Goal: Information Seeking & Learning: Learn about a topic

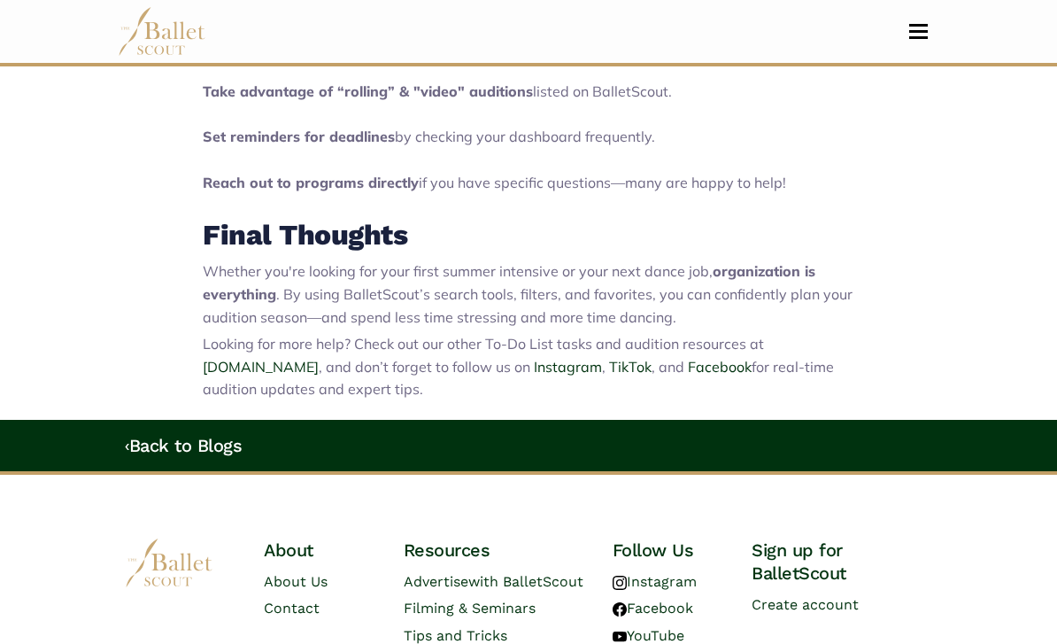
scroll to position [3022, 0]
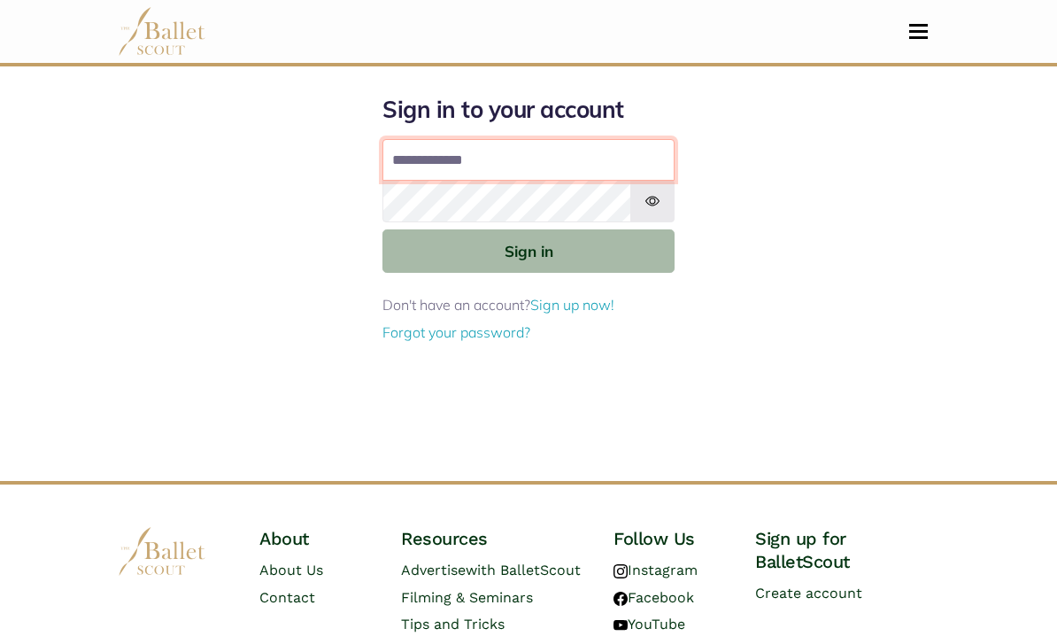
type input "**********"
click at [529, 250] on button "Sign in" at bounding box center [528, 250] width 292 height 43
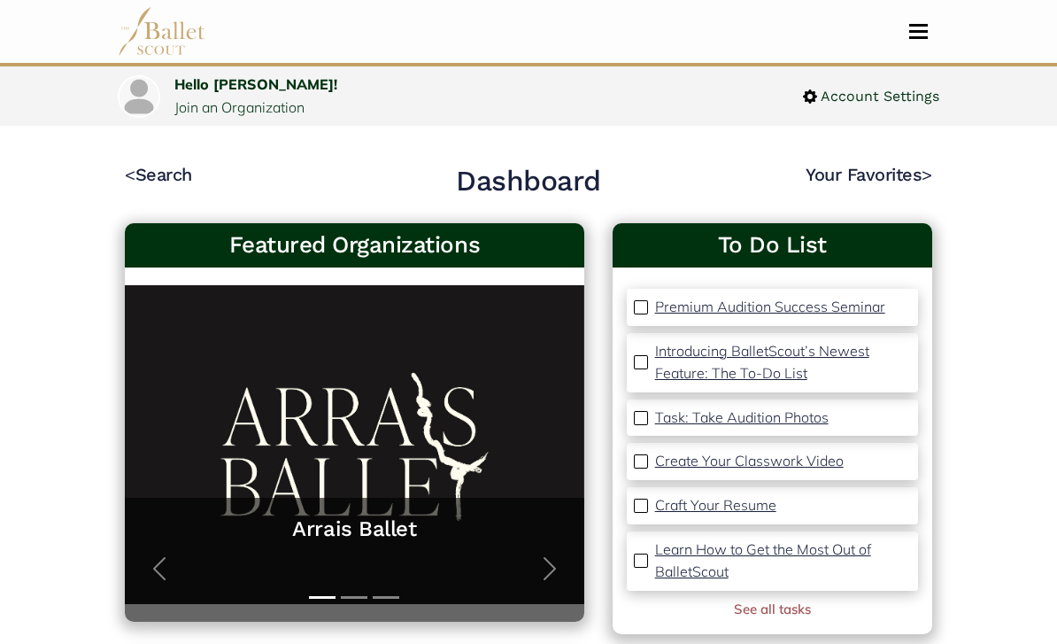
click at [140, 168] on link "< Search" at bounding box center [158, 174] width 67 height 21
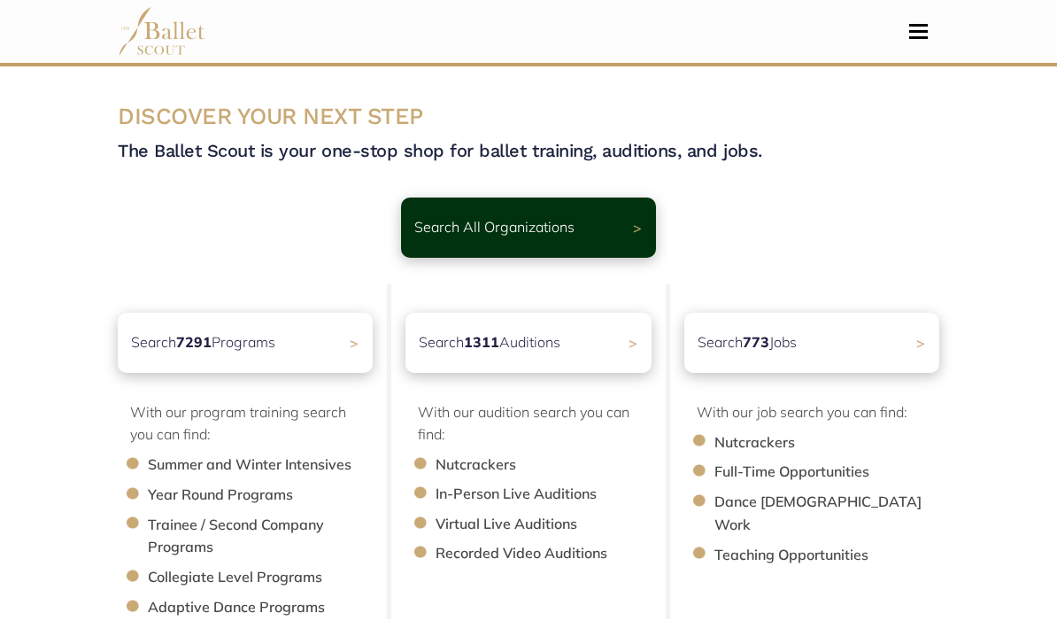
click at [222, 336] on p "Search 7291 Programs" at bounding box center [203, 342] width 144 height 23
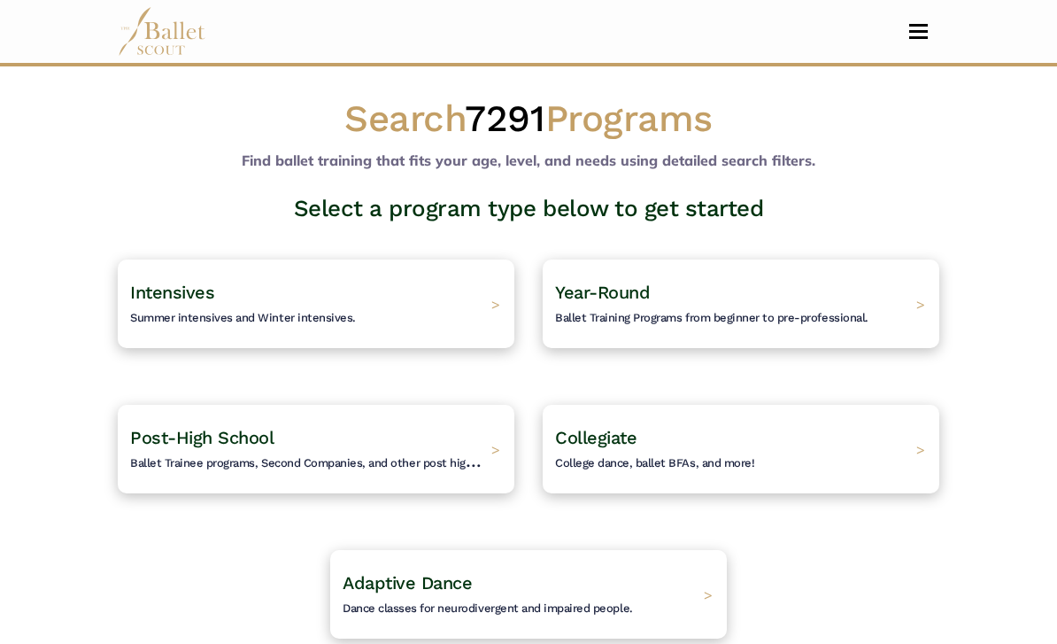
click at [172, 302] on h4 "Intensives Summer intensives and Winter intensives." at bounding box center [243, 304] width 226 height 46
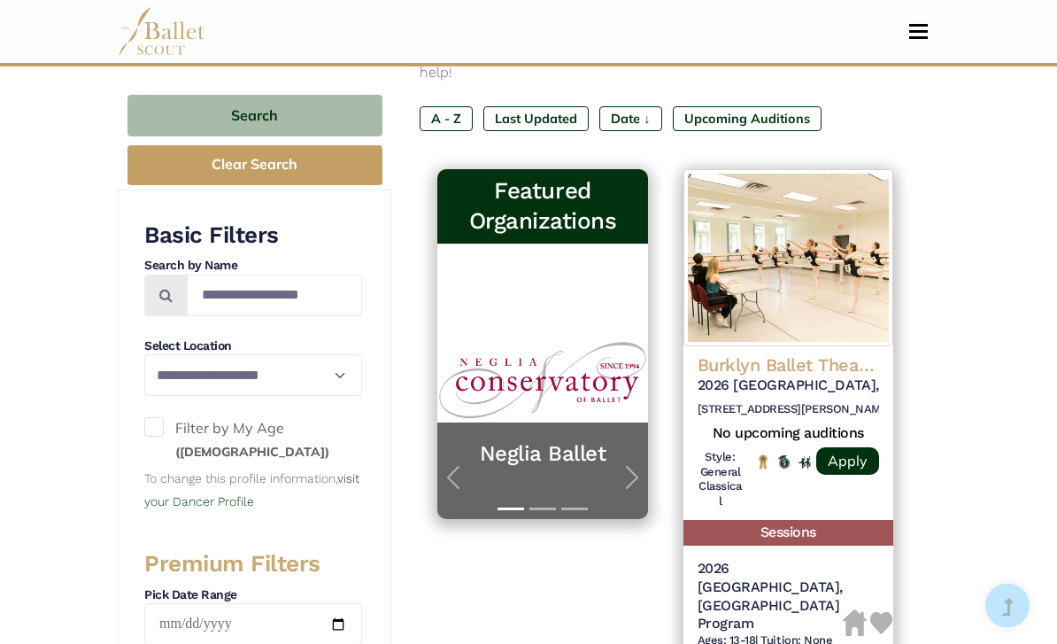
scroll to position [283, 0]
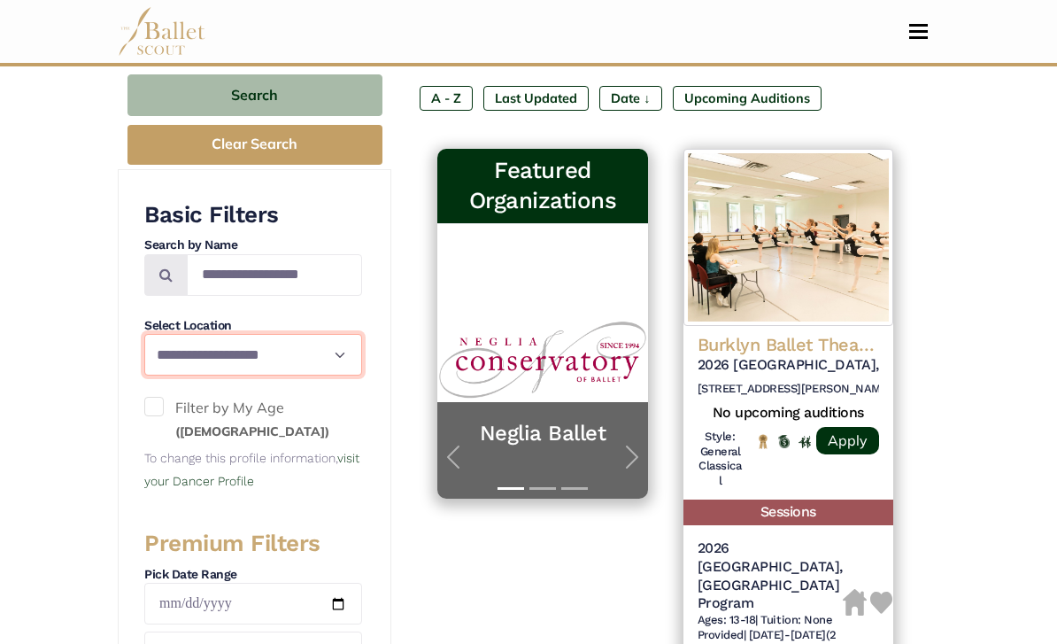
click at [259, 337] on select "**********" at bounding box center [253, 355] width 218 height 42
select select "**"
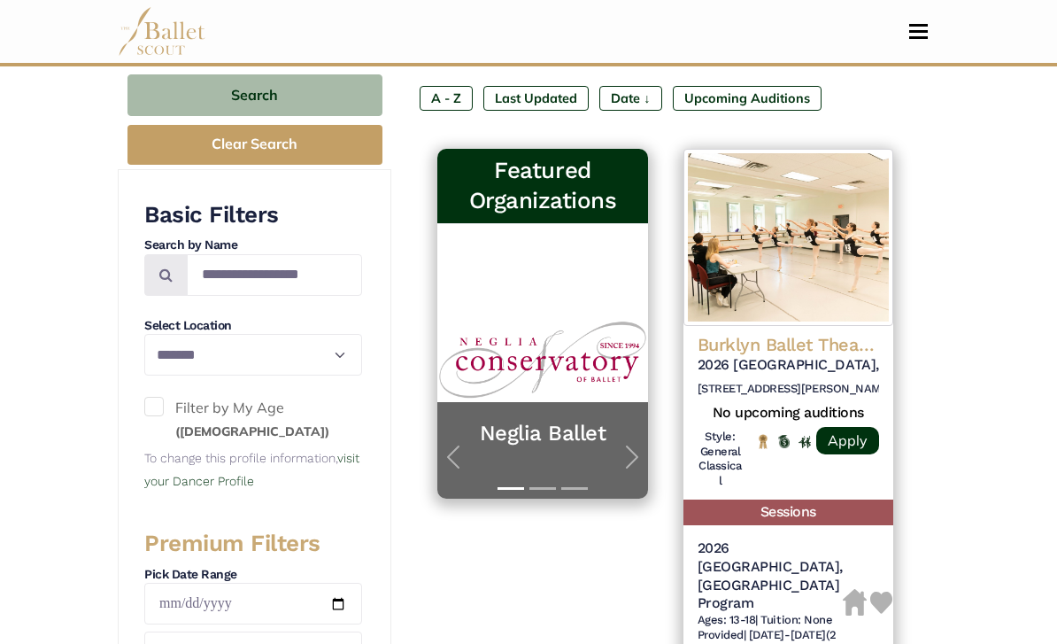
click at [162, 400] on span at bounding box center [153, 406] width 19 height 19
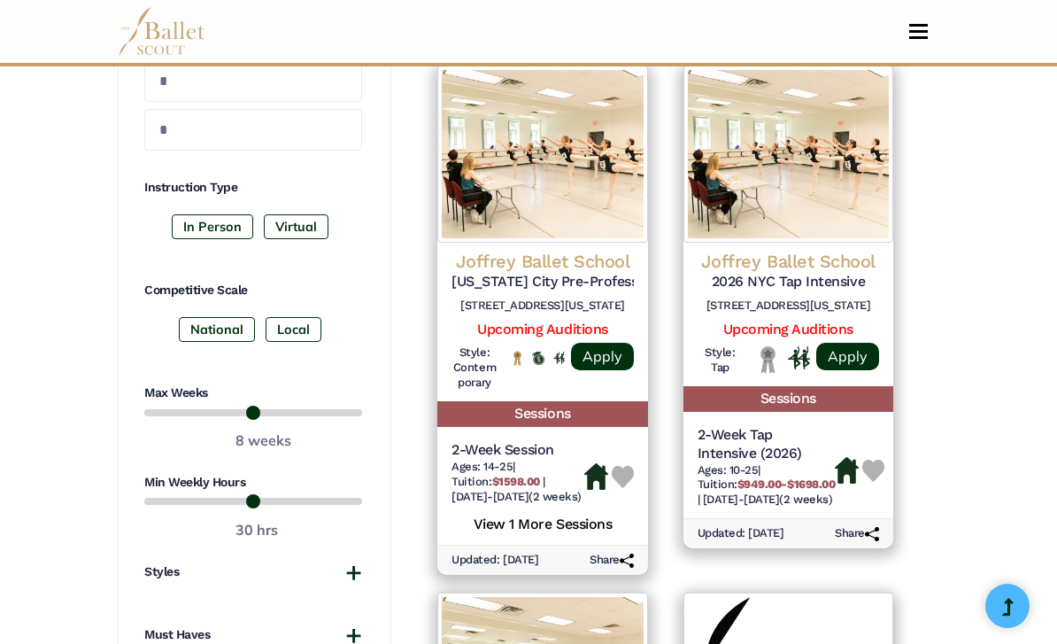
scroll to position [939, 0]
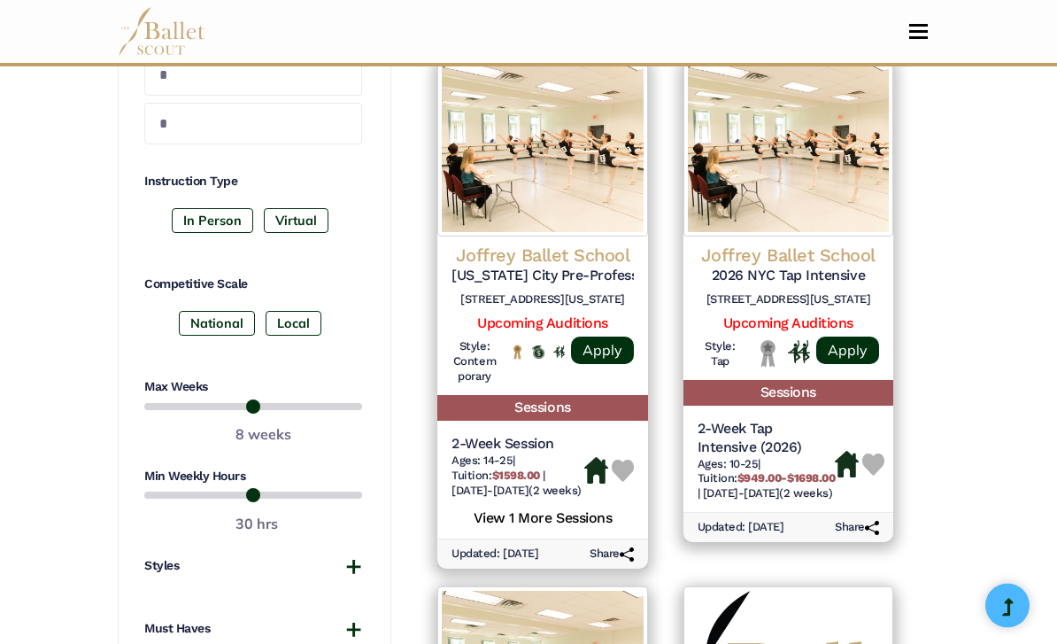
click at [201, 220] on label "In Person" at bounding box center [212, 221] width 81 height 25
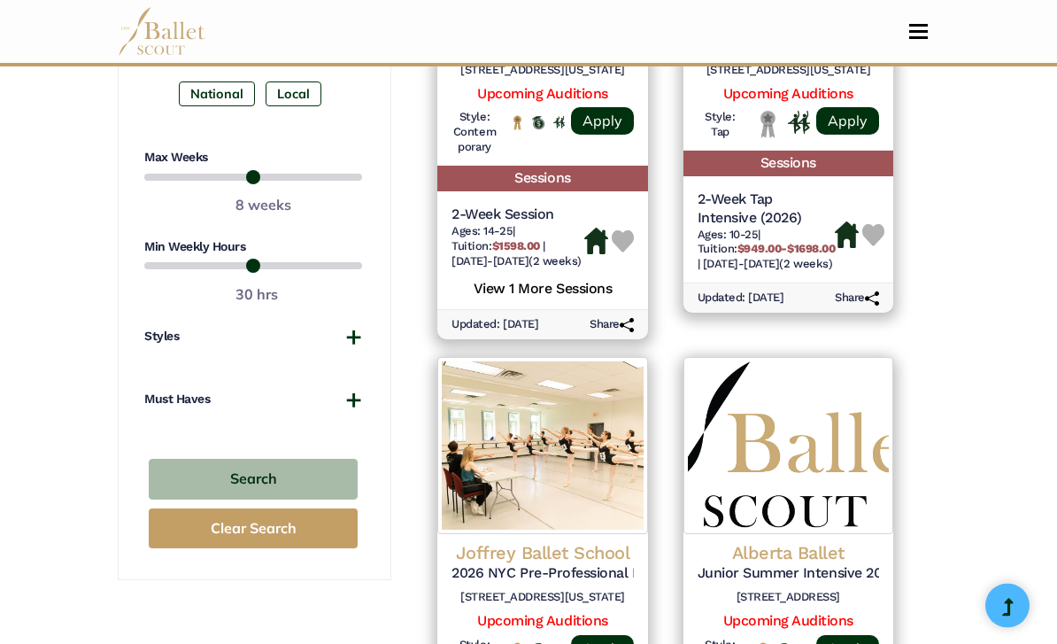
scroll to position [1170, 0]
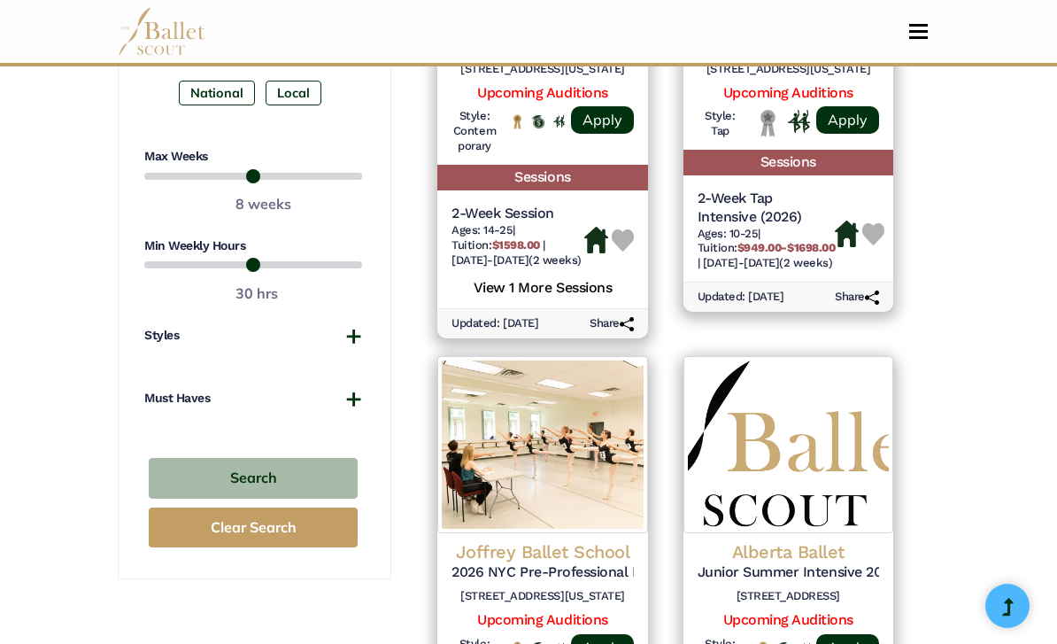
click at [205, 461] on button "Search" at bounding box center [253, 479] width 209 height 42
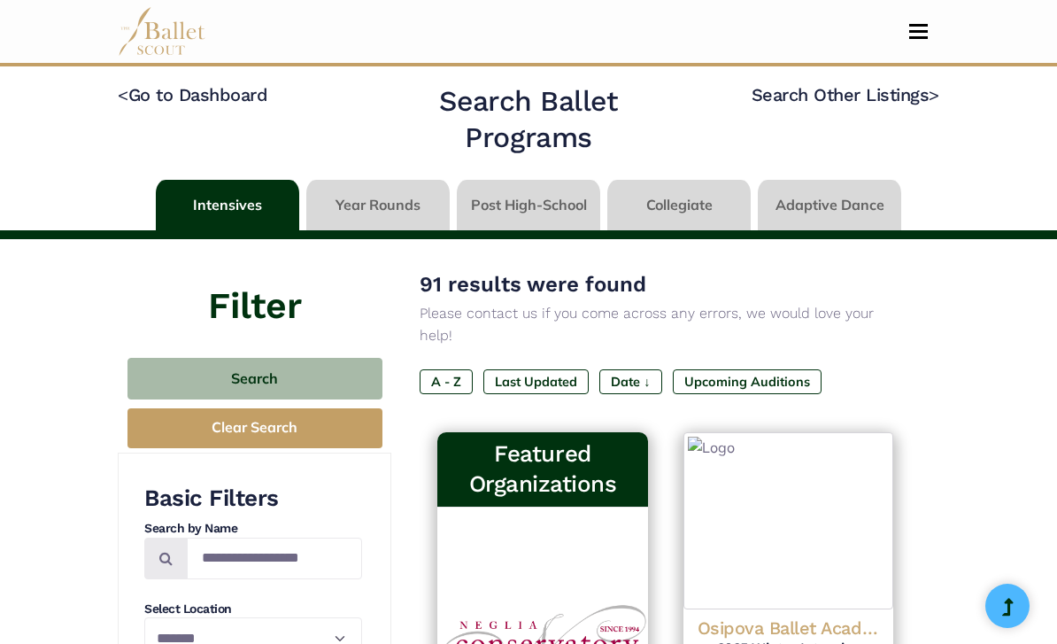
select select "**"
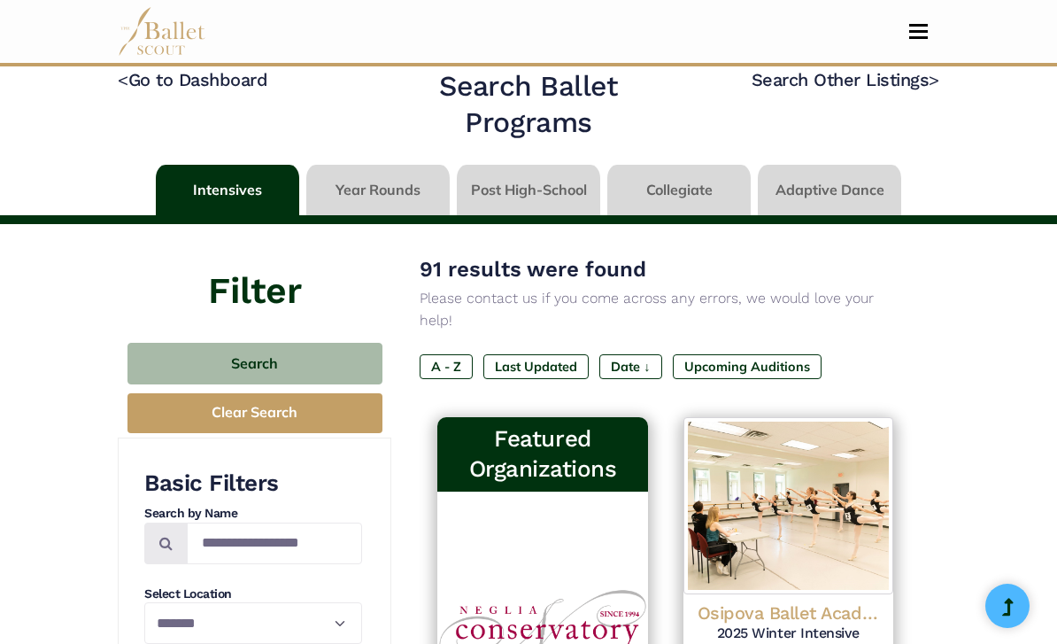
select select "**"
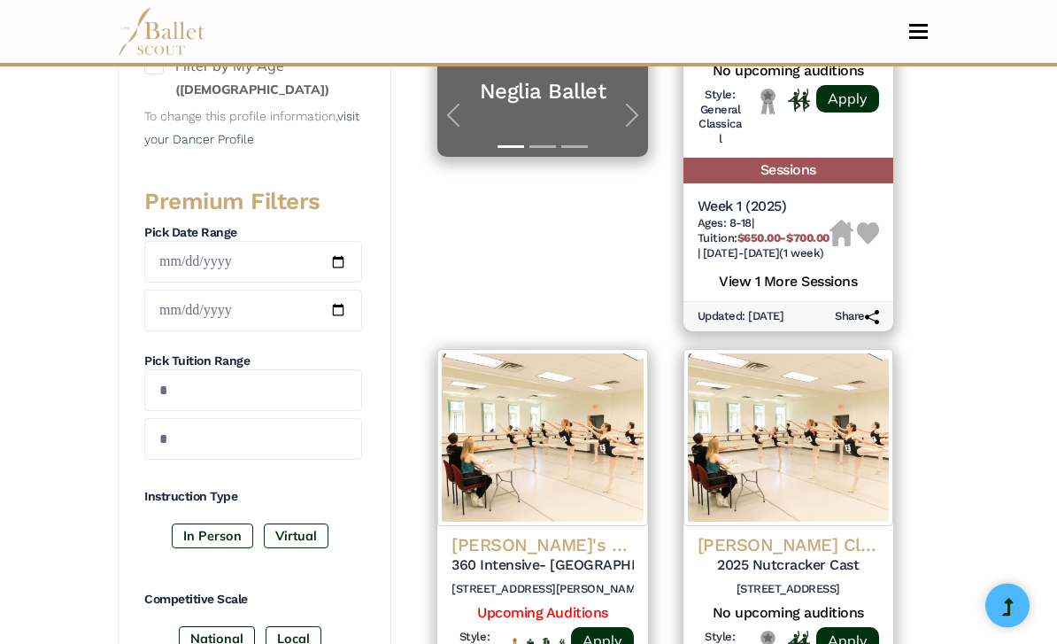
scroll to position [216, 0]
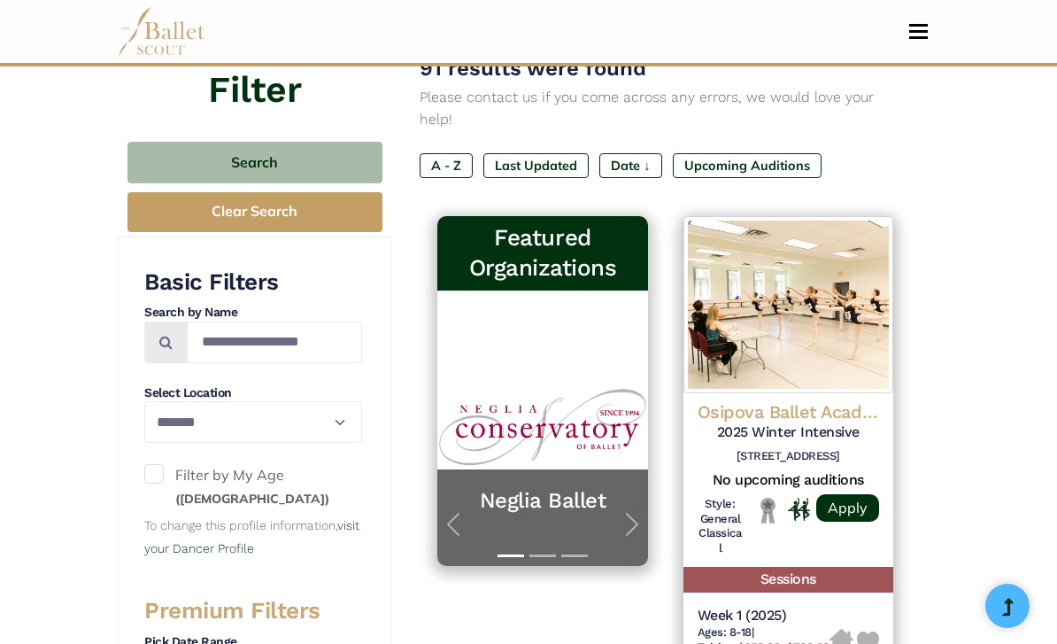
select select "**"
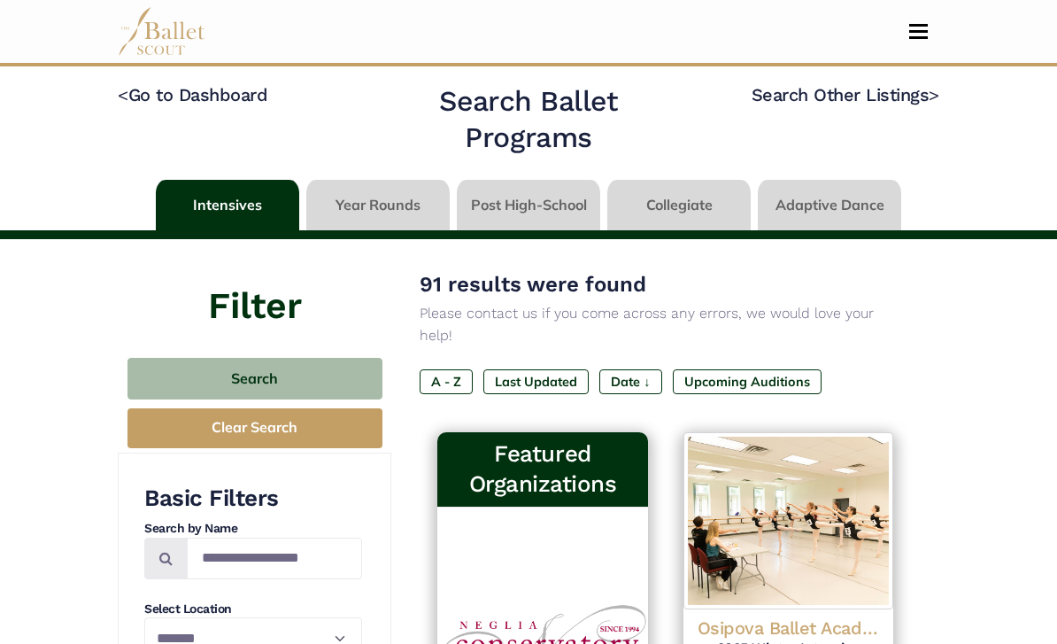
click at [152, 104] on link "< Go to Dashboard" at bounding box center [193, 94] width 150 height 21
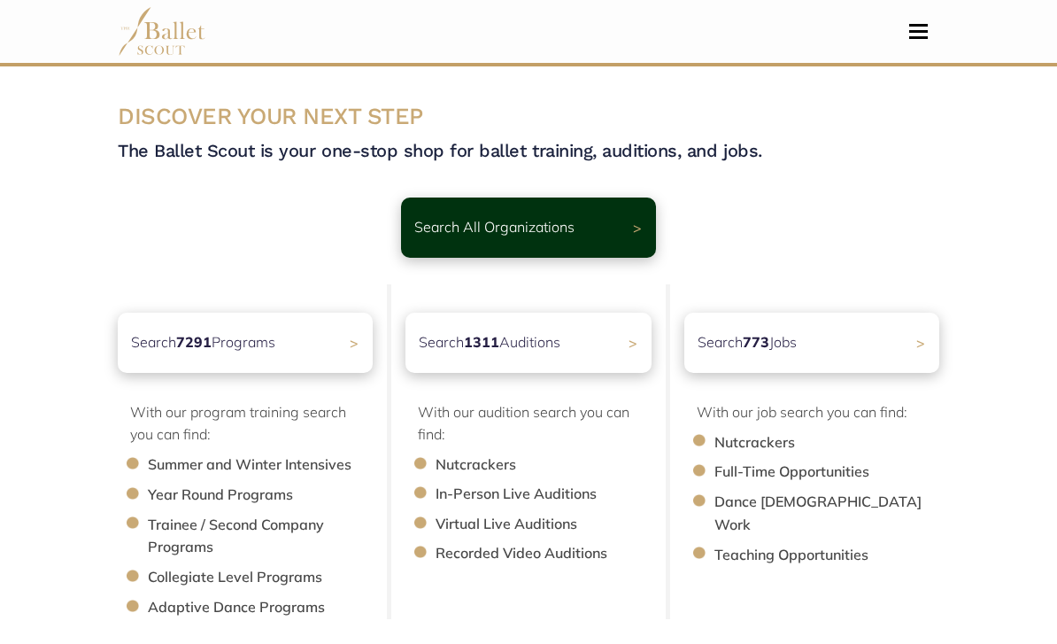
click at [555, 334] on p "Search 1311 Auditions" at bounding box center [490, 342] width 142 height 23
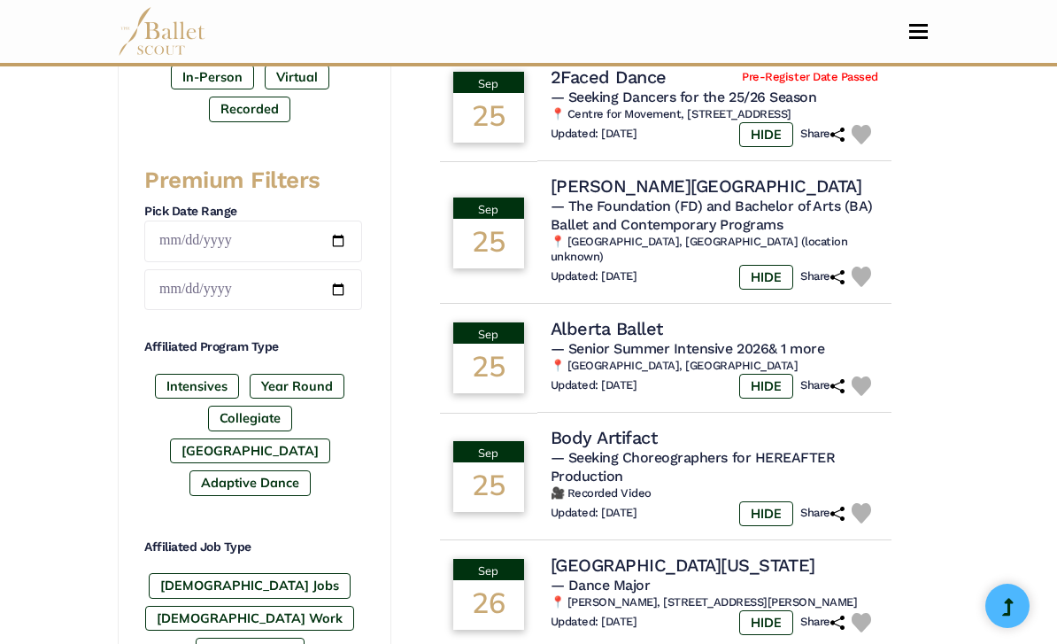
click at [213, 382] on label "Intensives" at bounding box center [197, 386] width 84 height 25
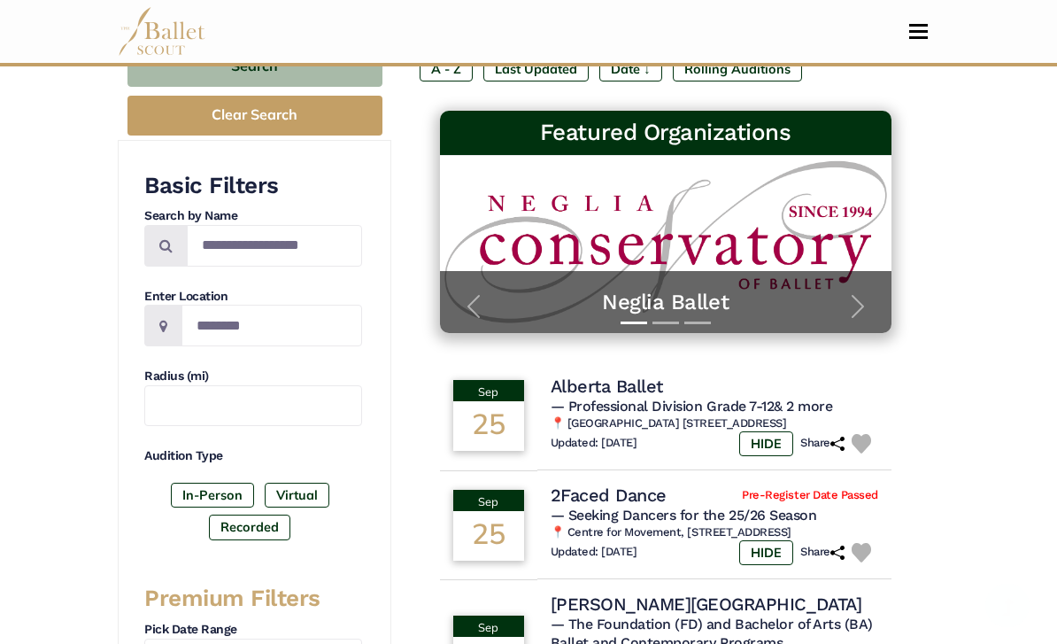
scroll to position [262, 0]
click at [297, 318] on input "Location" at bounding box center [271, 326] width 181 height 42
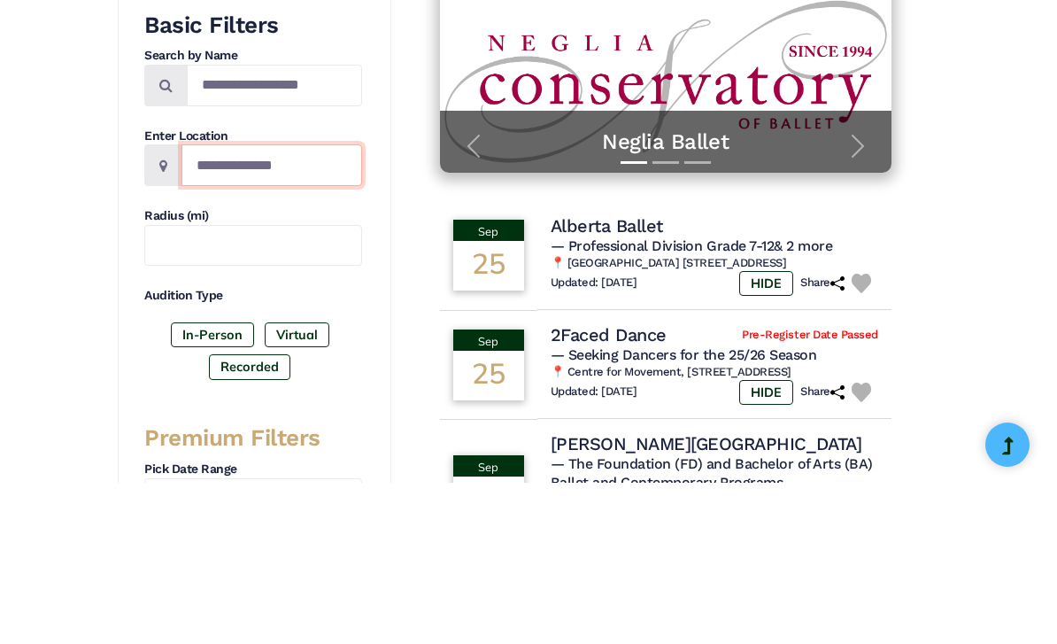
type input "**********"
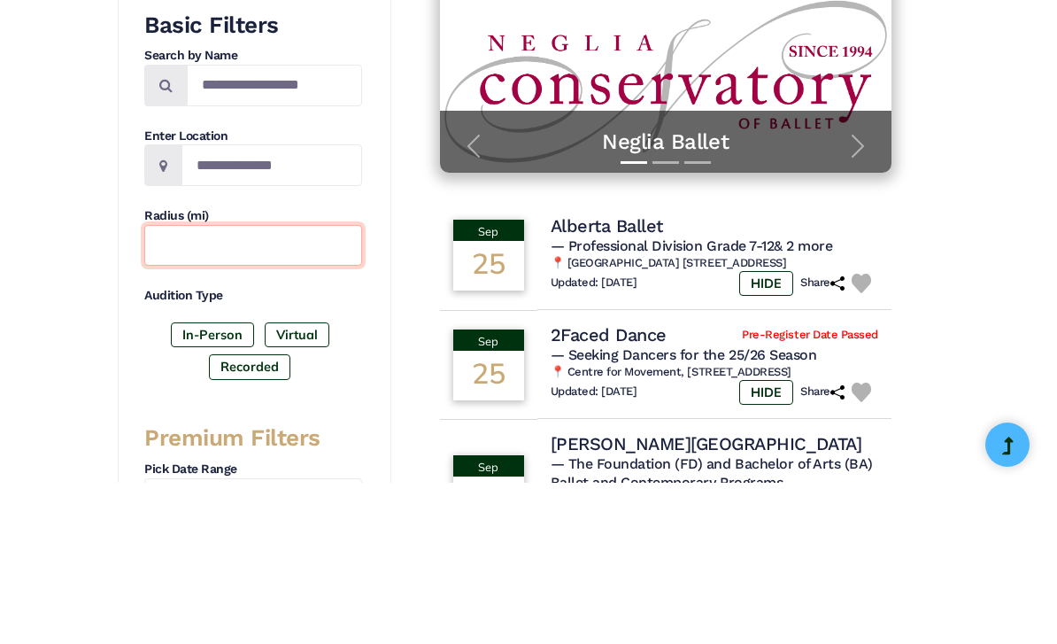
click at [183, 386] on input "text" at bounding box center [253, 407] width 218 height 42
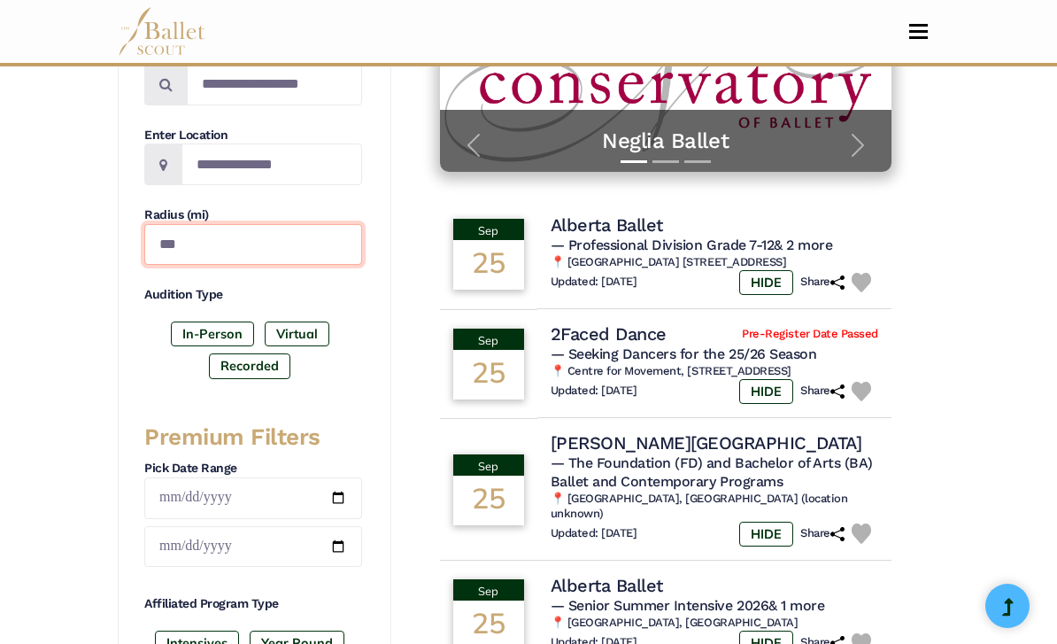
type input "***"
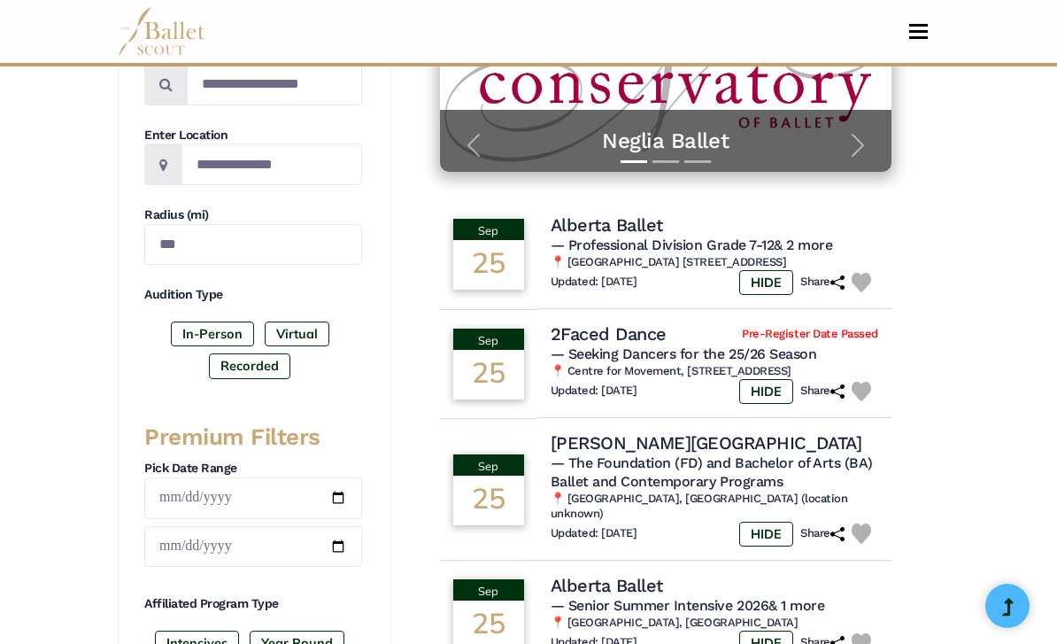
click at [206, 321] on label "In-Person" at bounding box center [212, 333] width 83 height 25
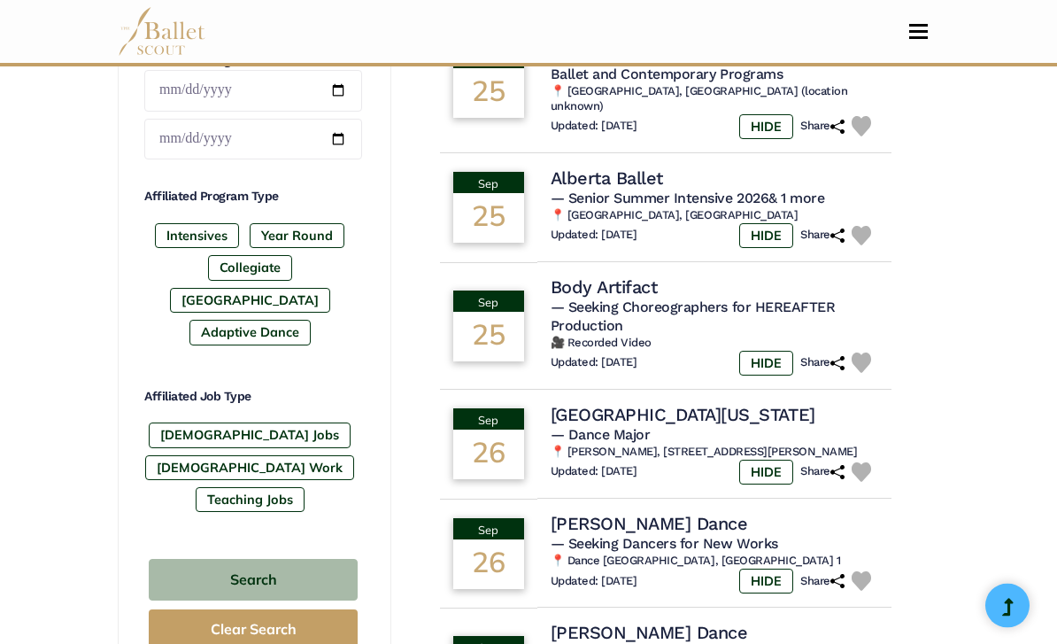
scroll to position [830, 0]
click at [190, 559] on button "Search" at bounding box center [253, 580] width 209 height 42
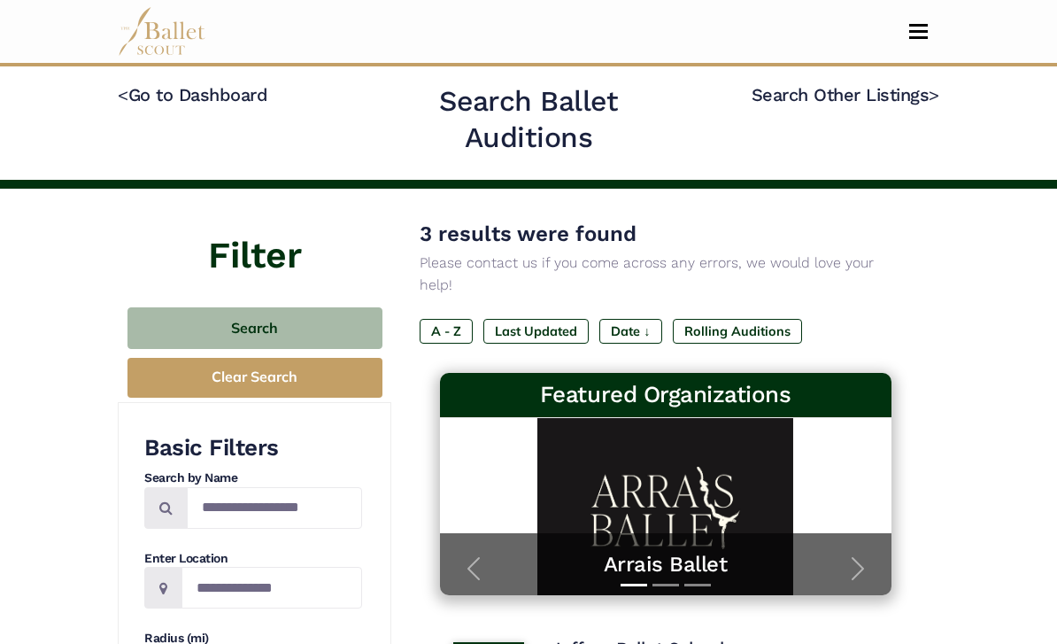
click at [166, 104] on link "< Go to Dashboard" at bounding box center [193, 94] width 150 height 21
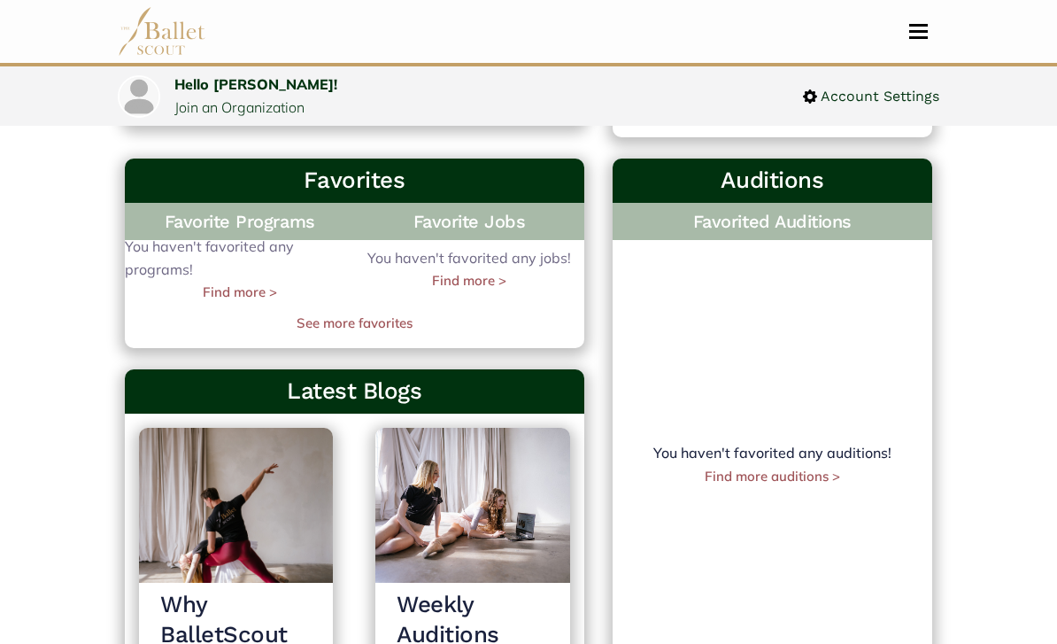
scroll to position [496, 0]
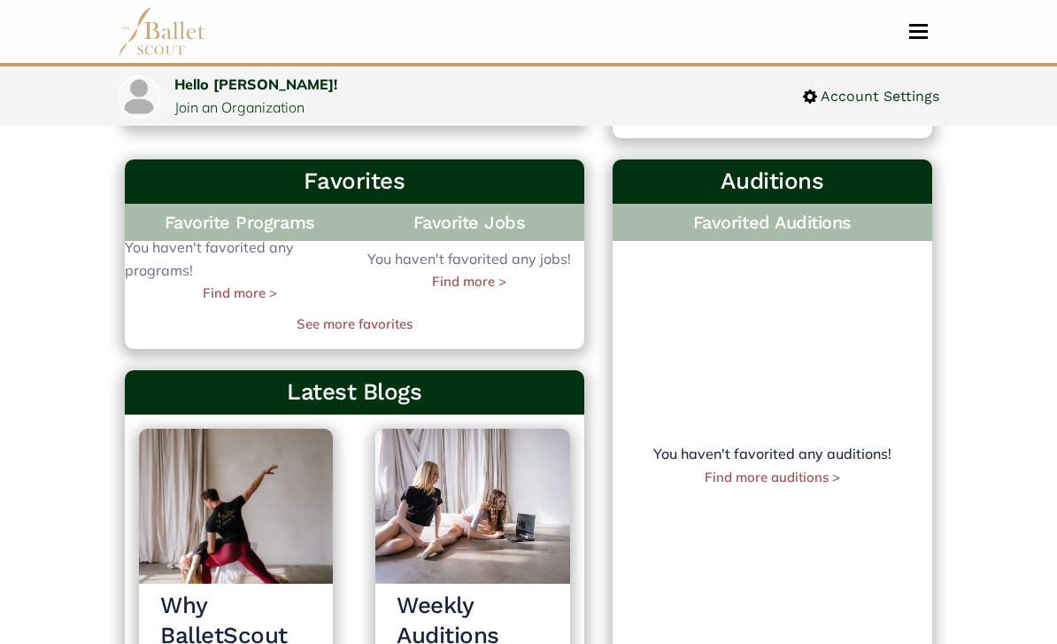
click at [228, 286] on link "Find more >" at bounding box center [240, 292] width 74 height 21
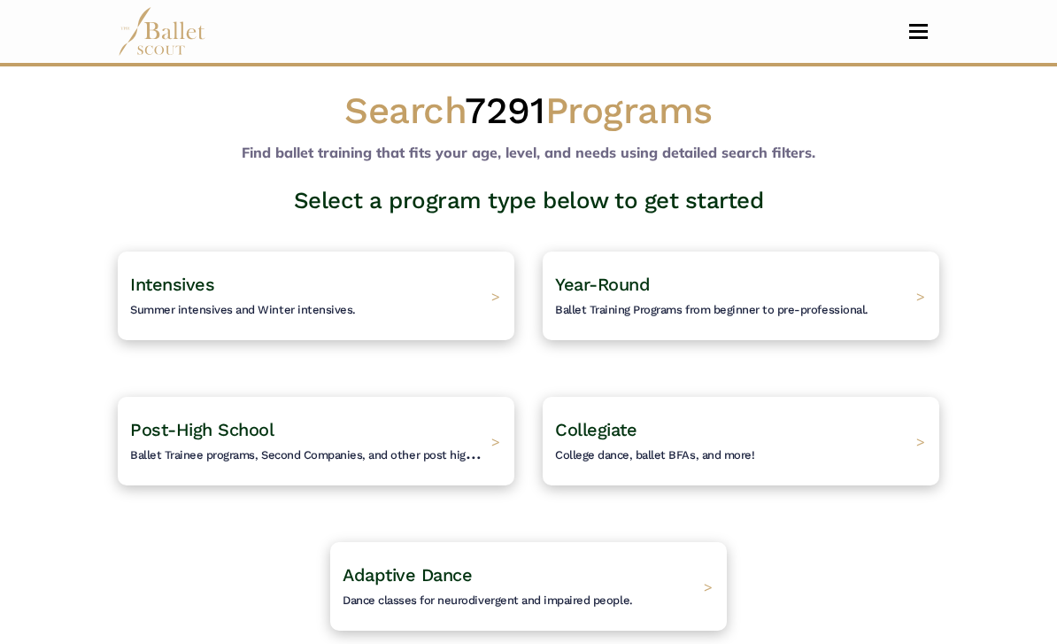
scroll to position [8, 0]
click at [158, 289] on span "Intensives" at bounding box center [172, 284] width 84 height 21
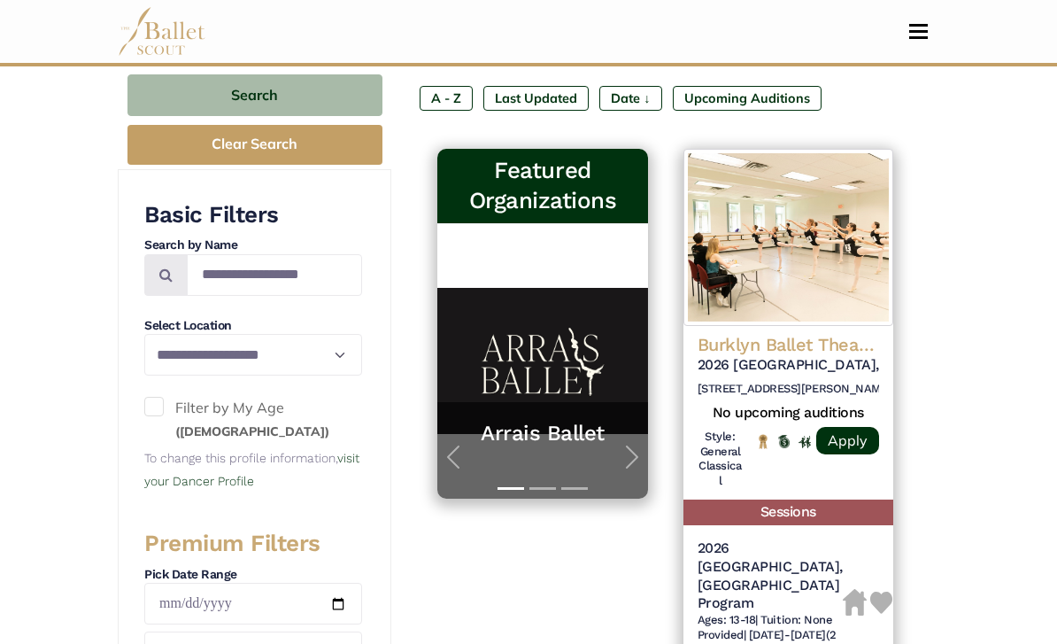
scroll to position [291, 0]
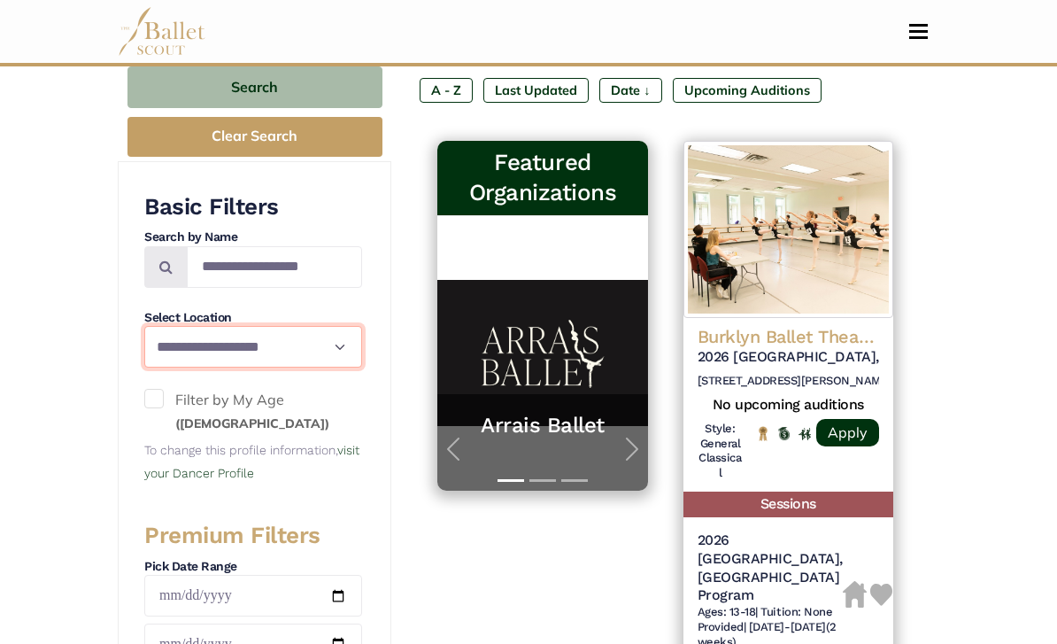
click at [173, 343] on select "**********" at bounding box center [253, 347] width 218 height 42
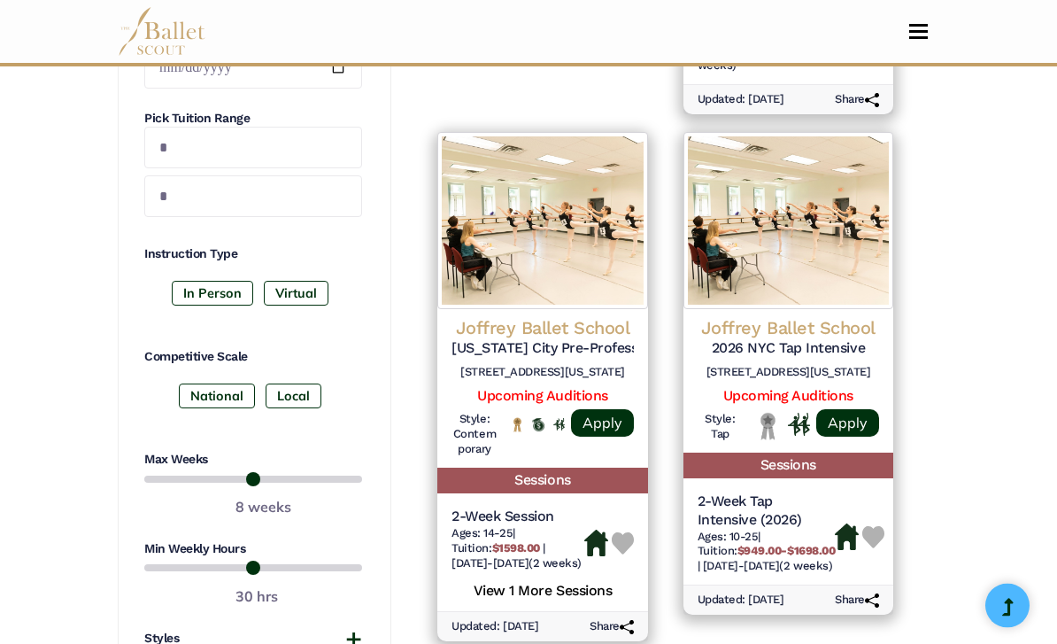
scroll to position [869, 0]
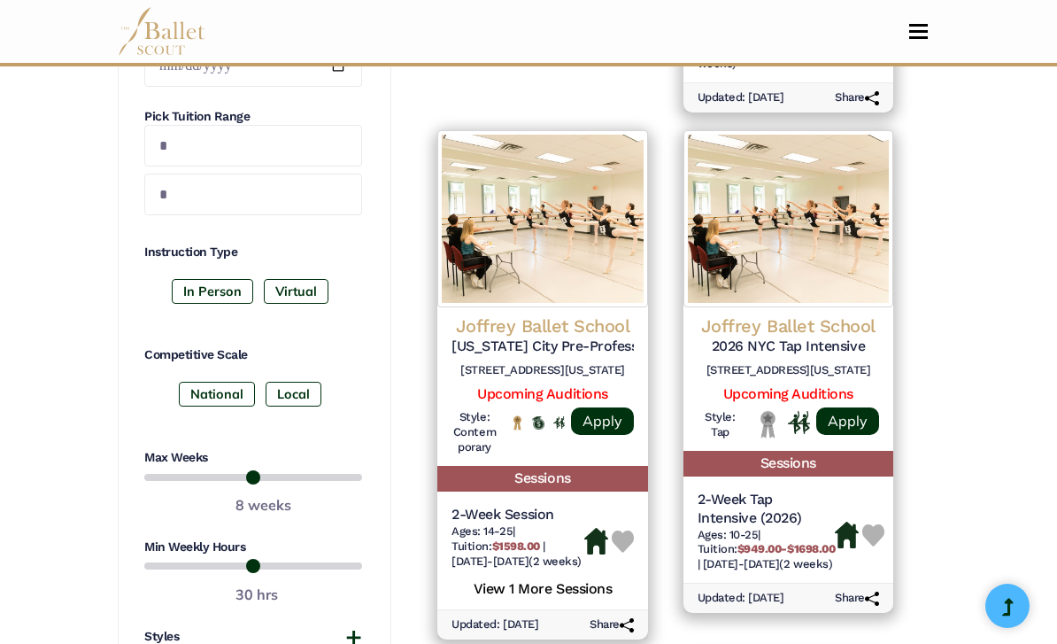
click at [189, 286] on label "In Person" at bounding box center [212, 291] width 81 height 25
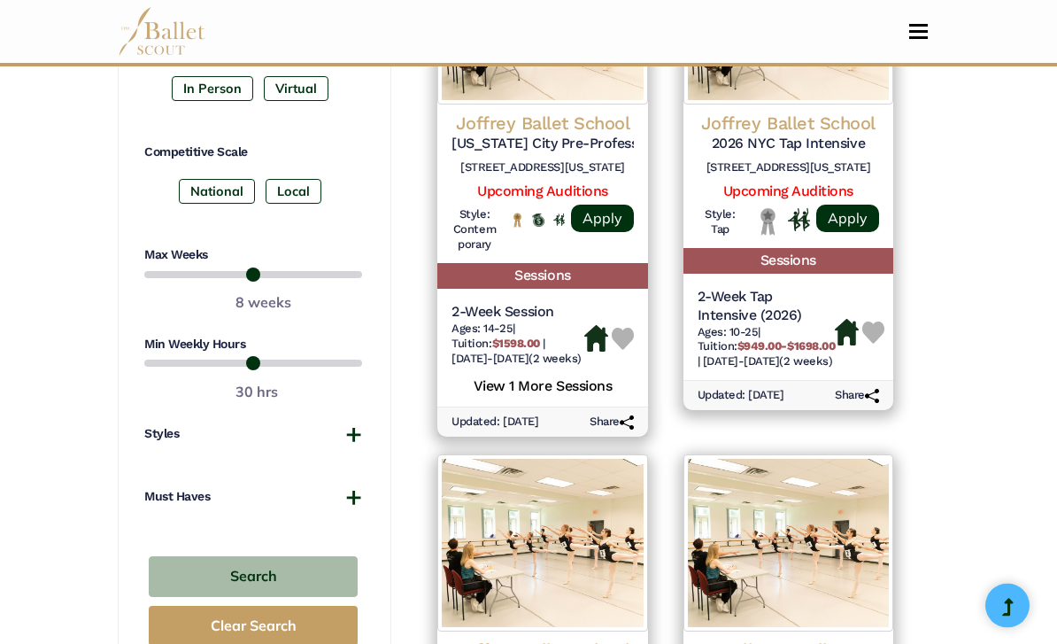
scroll to position [1072, 0]
click at [181, 560] on button "Search" at bounding box center [253, 577] width 209 height 42
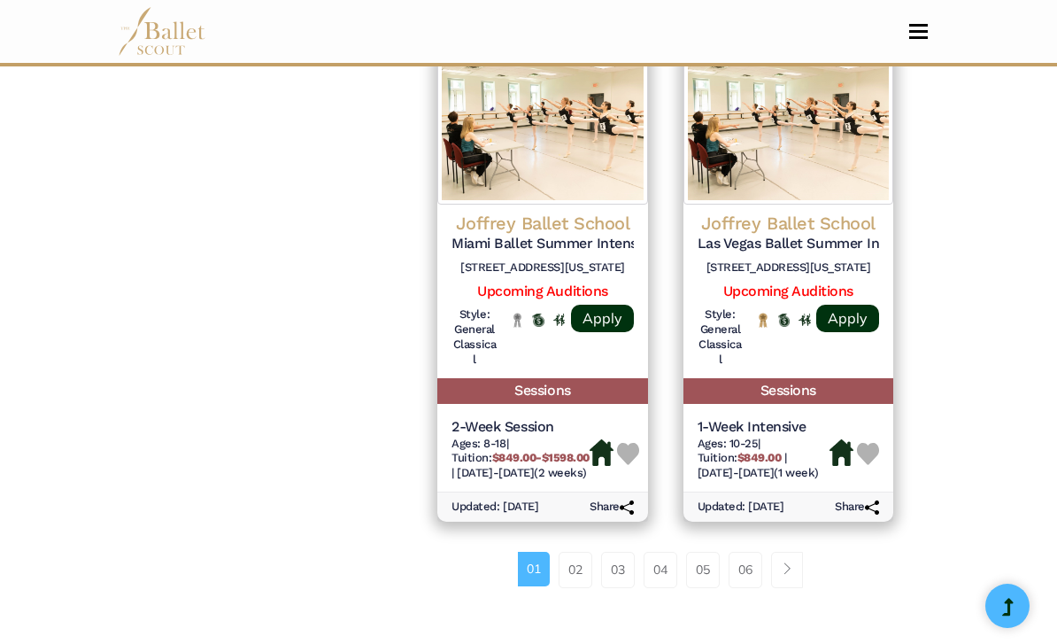
scroll to position [2666, 0]
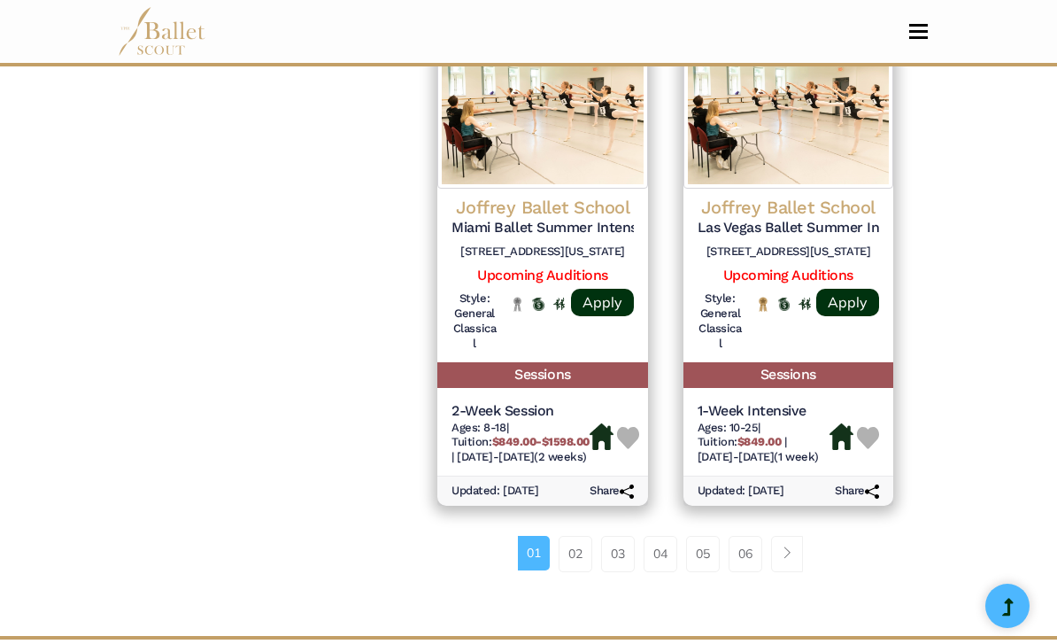
click at [575, 536] on link "02" at bounding box center [576, 553] width 34 height 35
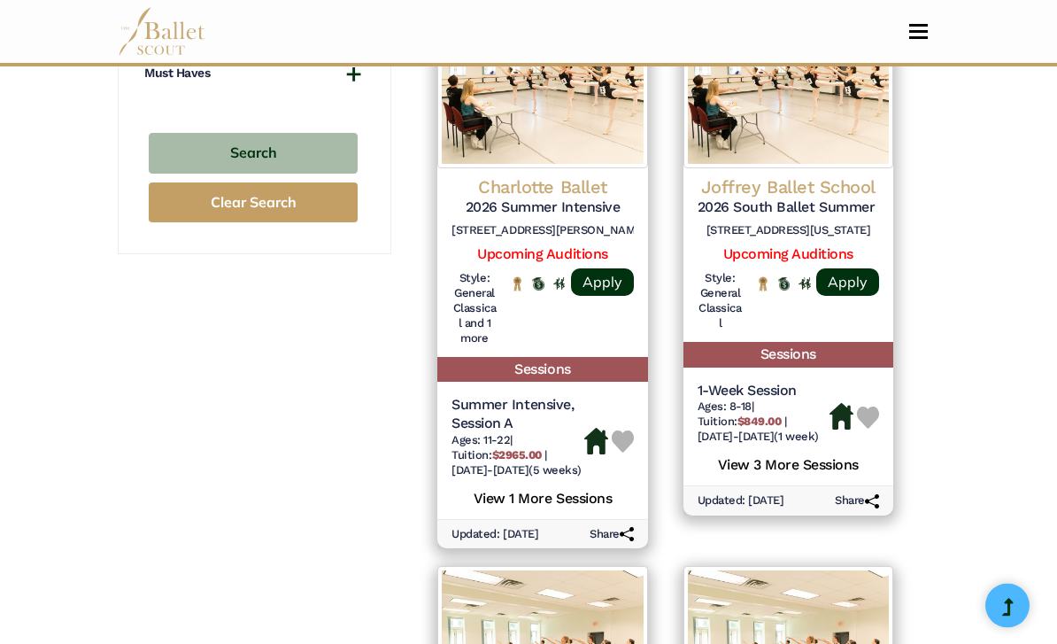
scroll to position [1495, 0]
click at [552, 223] on h6 "[STREET_ADDRESS][PERSON_NAME]" at bounding box center [542, 230] width 181 height 15
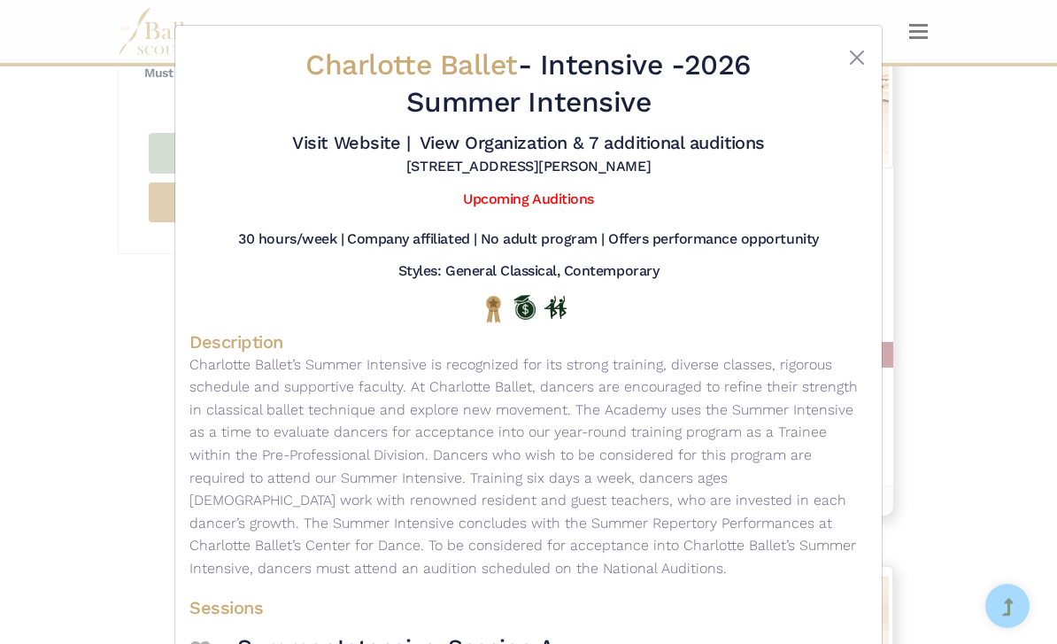
scroll to position [0, 0]
click at [859, 63] on button "Close" at bounding box center [856, 57] width 21 height 21
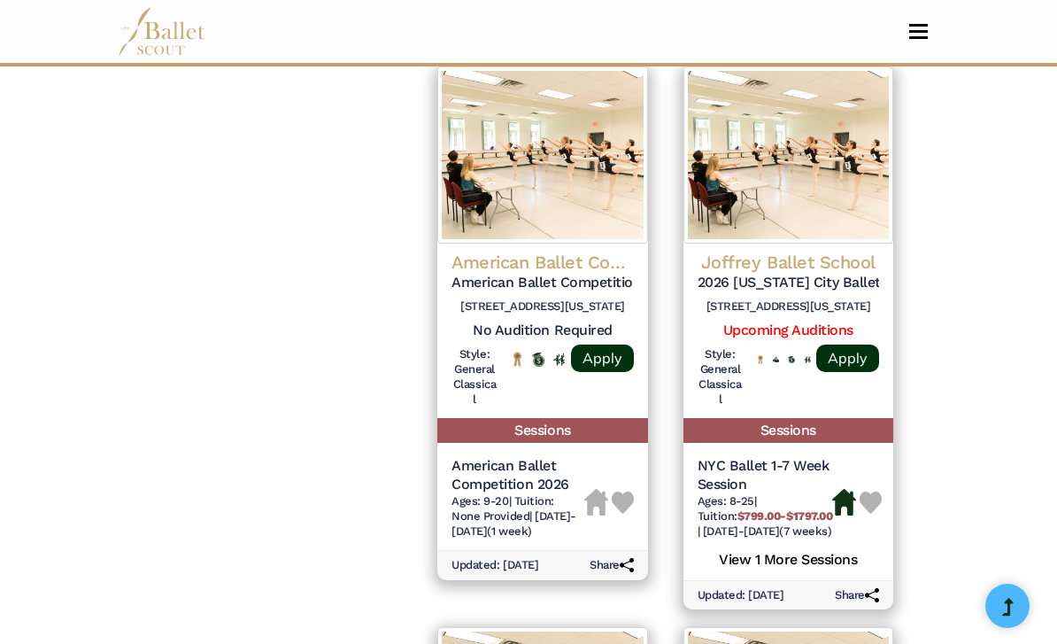
scroll to position [1994, 0]
